Goal: Use online tool/utility: Utilize a website feature to perform a specific function

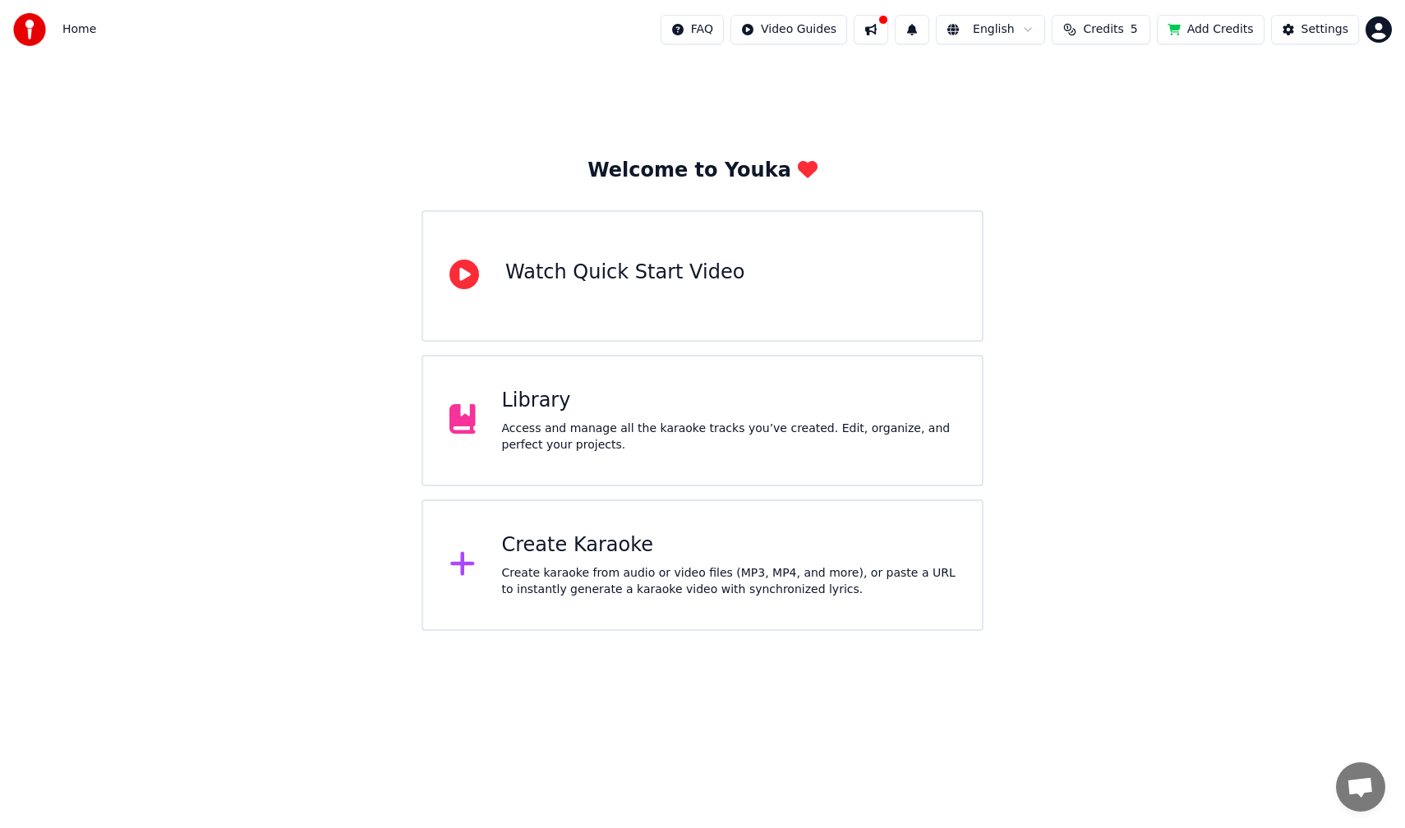
click at [790, 472] on div "Library Access and manage all the karaoke tracks you’ve created. Edit, organize…" at bounding box center [703, 420] width 562 height 131
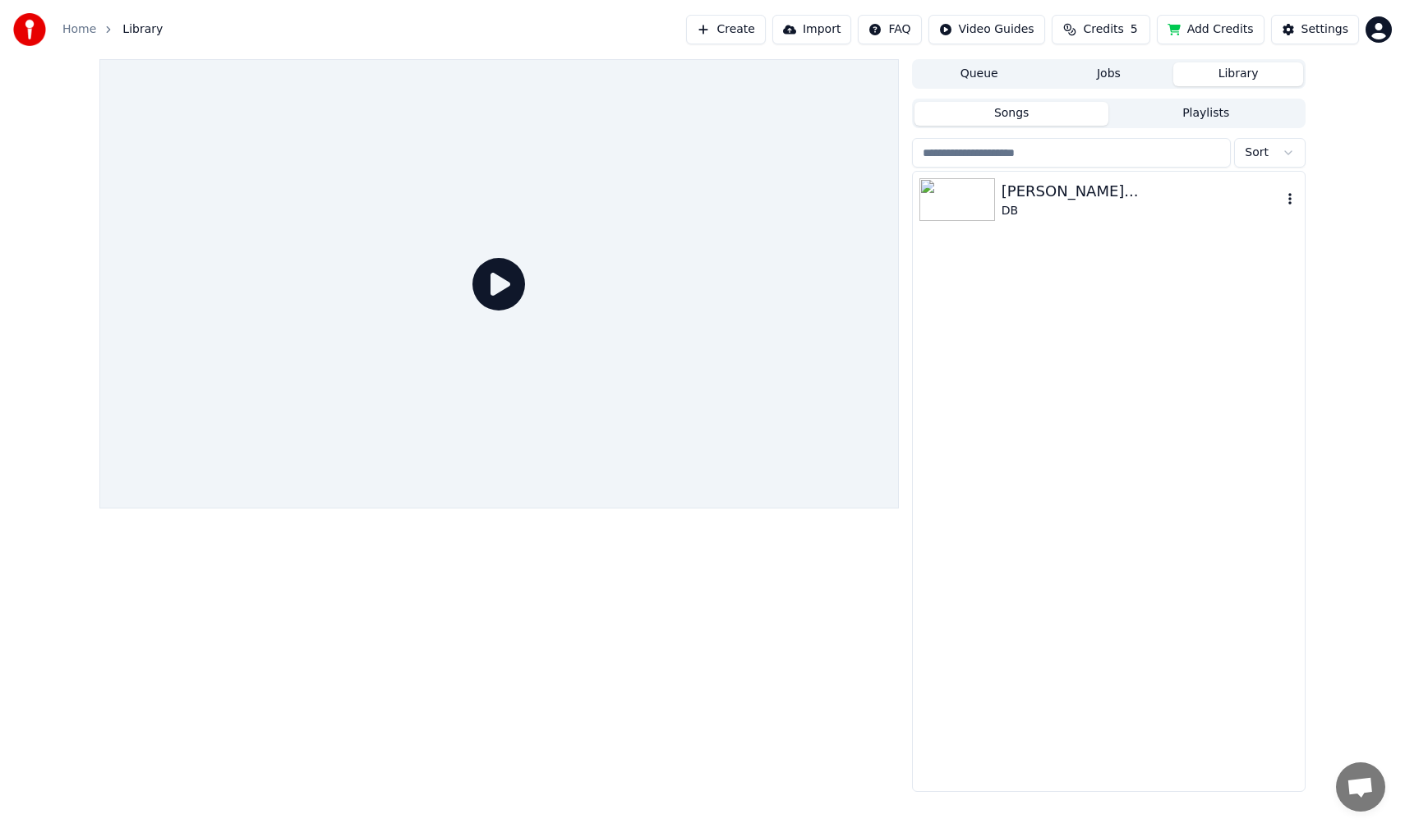
click at [1048, 209] on div "DB" at bounding box center [1142, 211] width 280 height 16
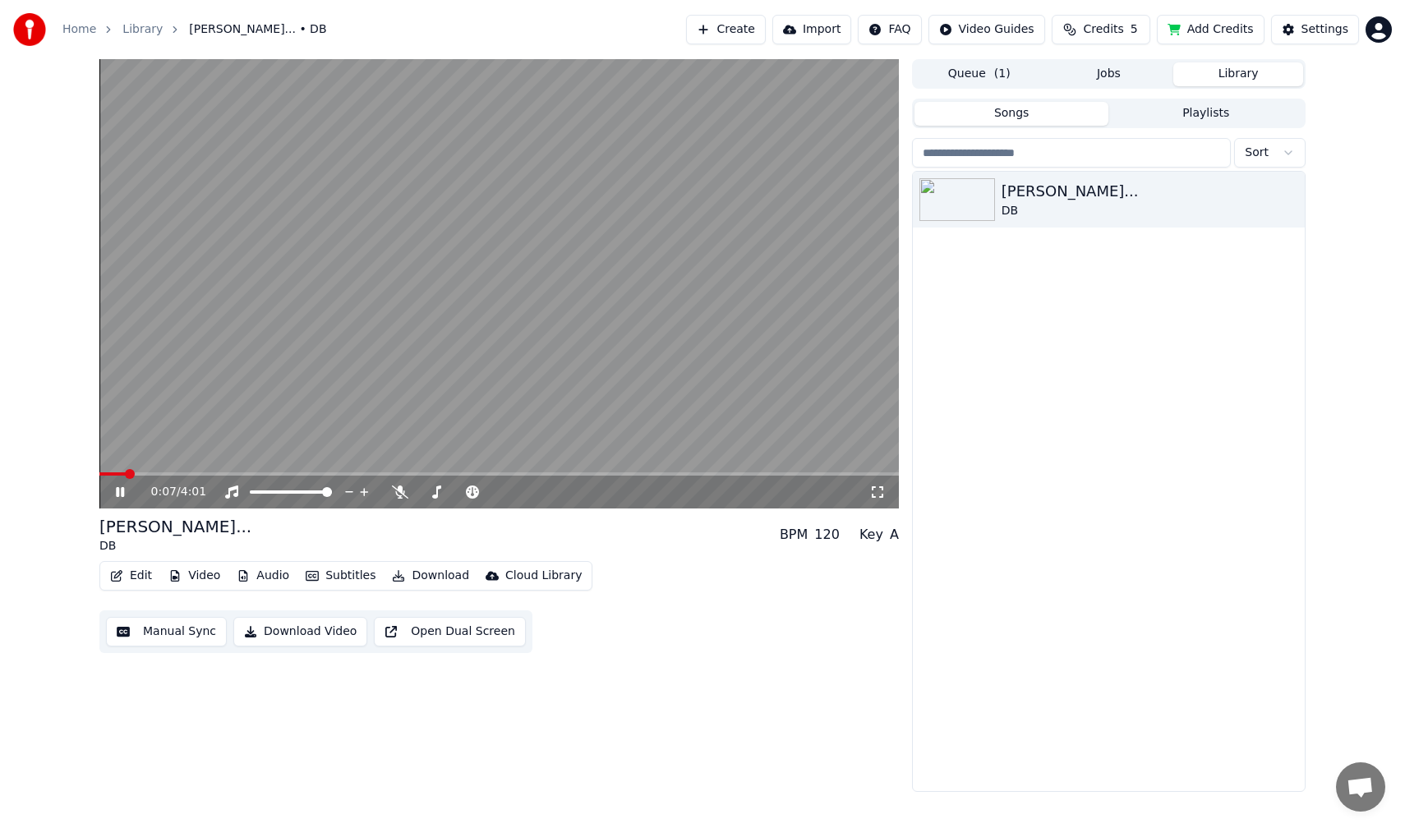
click at [118, 498] on icon at bounding box center [132, 492] width 39 height 13
click at [201, 634] on button "Manual Sync" at bounding box center [166, 632] width 121 height 30
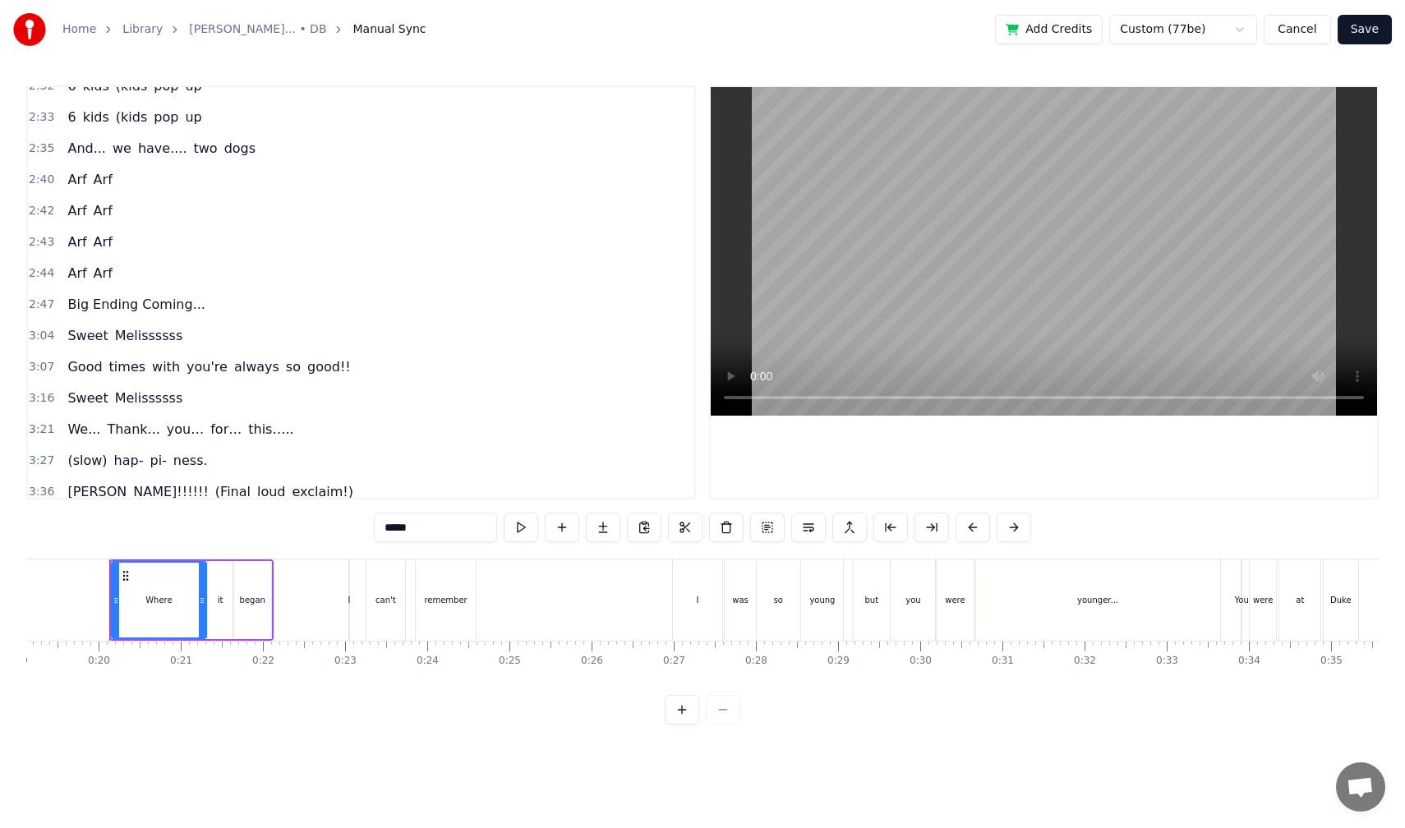
scroll to position [1119, 0]
